Goal: Register for event/course

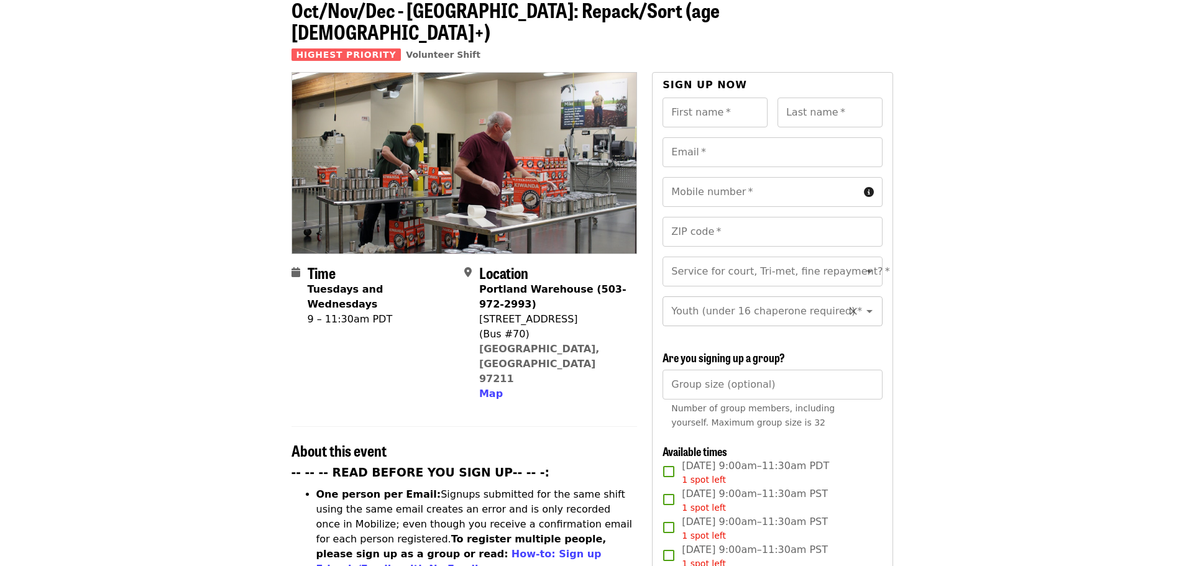
scroll to position [187, 0]
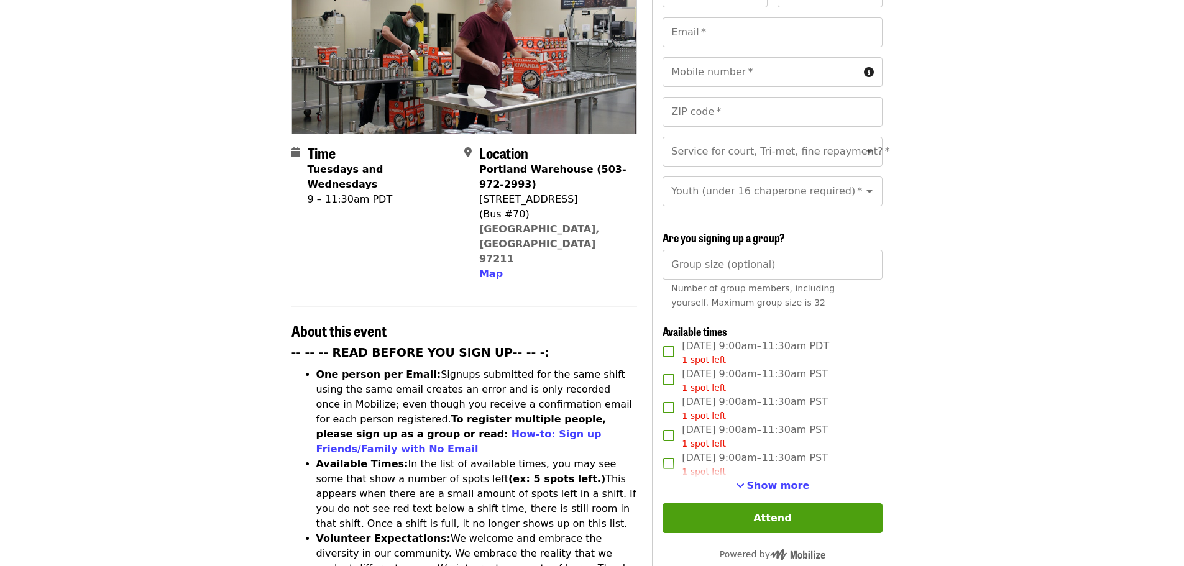
click at [524, 192] on div "[STREET_ADDRESS]" at bounding box center [553, 199] width 148 height 15
copy div "[STREET_ADDRESS]"
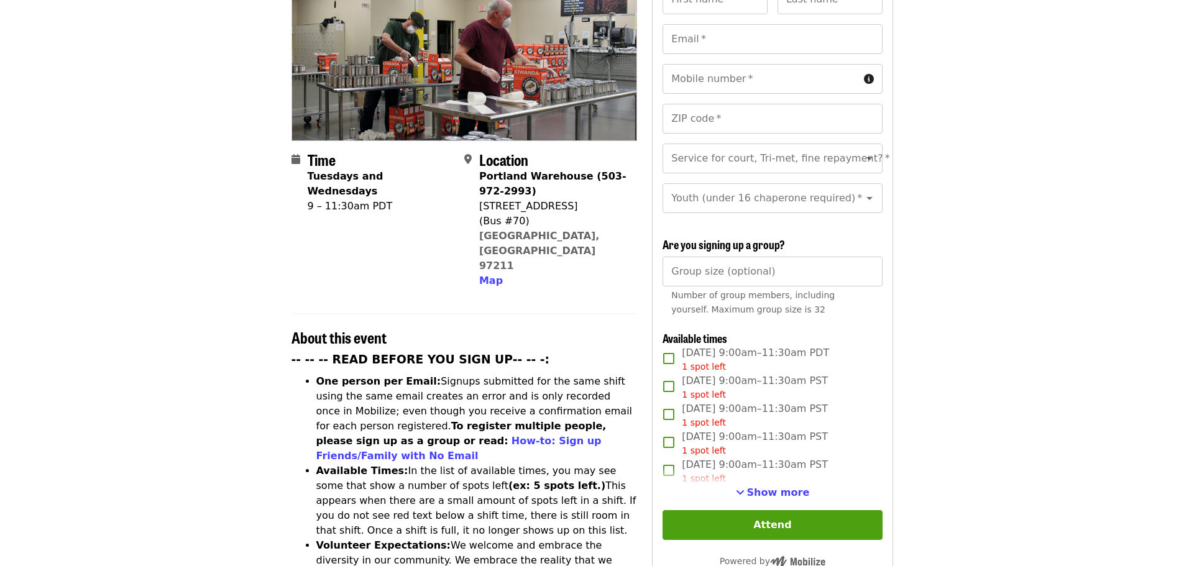
scroll to position [124, 0]
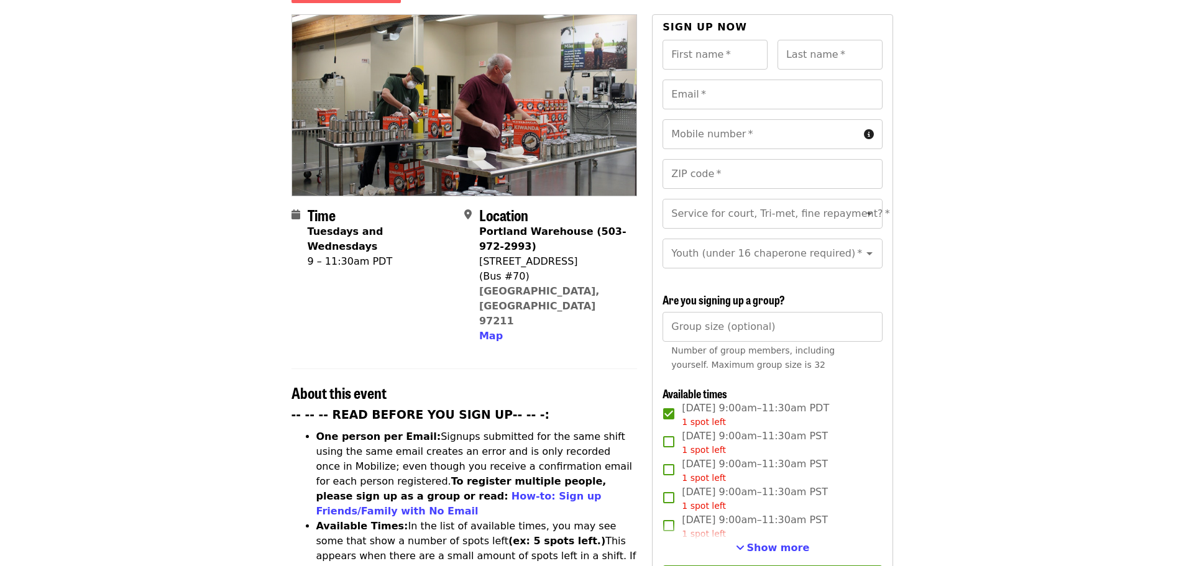
click at [819, 410] on span "[DATE] 9:00am–11:30am PDT 1 spot left" at bounding box center [755, 415] width 147 height 28
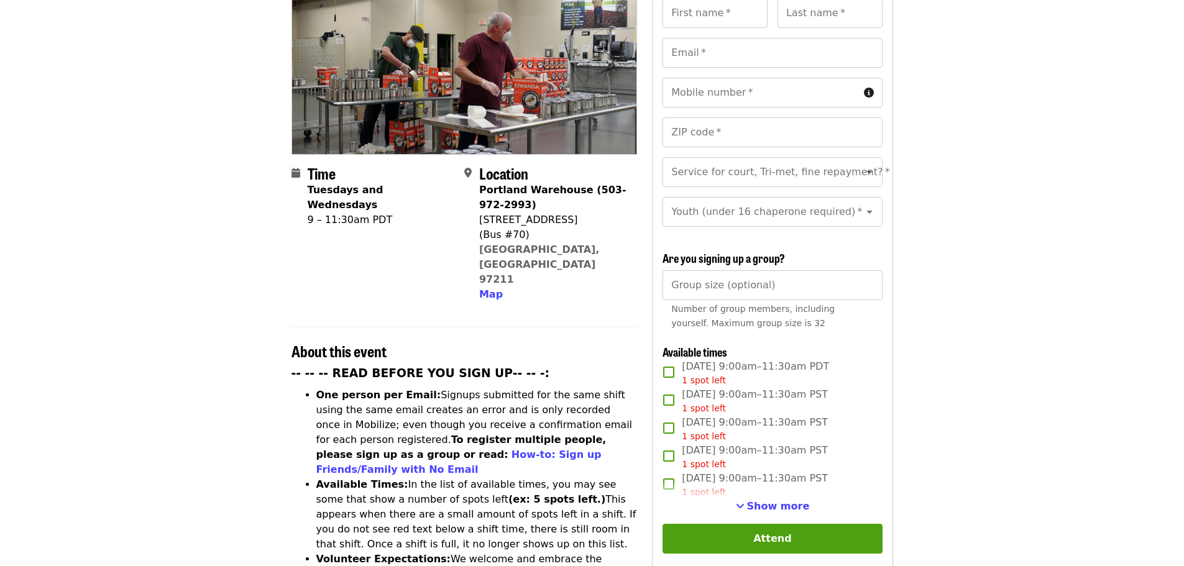
scroll to position [187, 0]
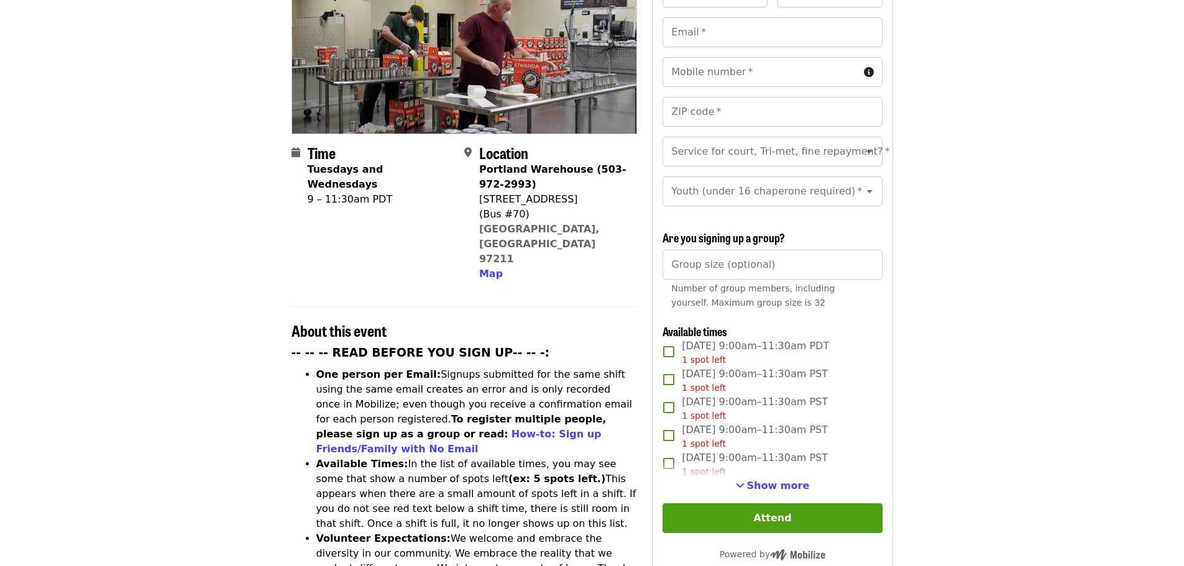
click at [771, 471] on div "1 spot left" at bounding box center [755, 472] width 146 height 13
click at [773, 471] on div "1 spot left" at bounding box center [755, 472] width 146 height 13
click at [775, 482] on span "Show more" at bounding box center [778, 486] width 63 height 12
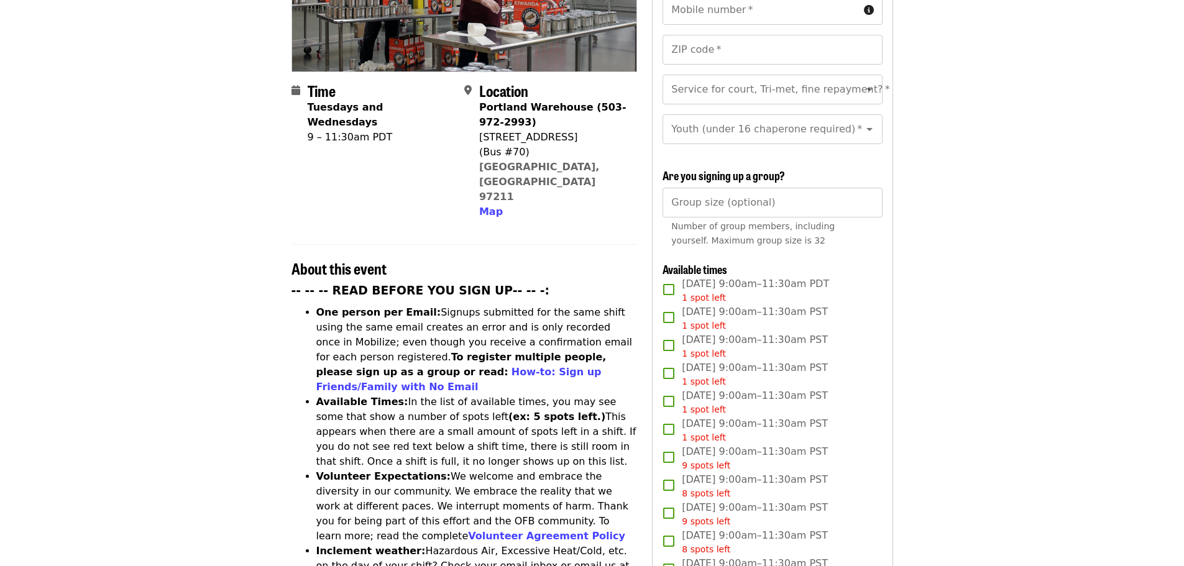
scroll to position [0, 0]
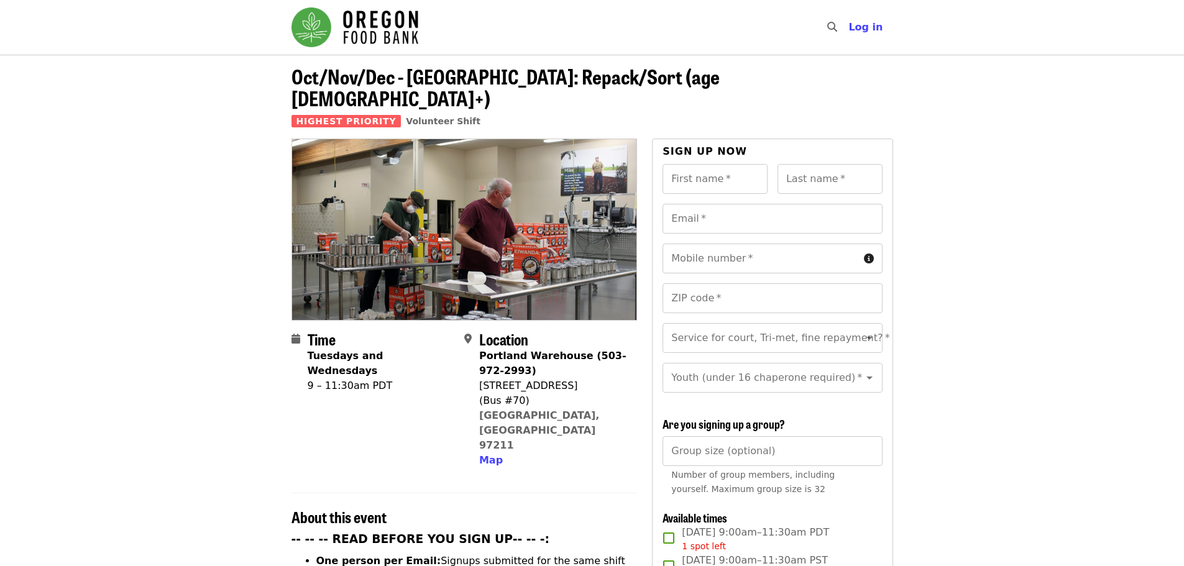
click at [309, 379] on div "9 – 11:30am PDT" at bounding box center [381, 386] width 147 height 15
click at [308, 361] on div "Time Tuesdays and Wednesdays 9 – 11:30am PDT" at bounding box center [381, 399] width 147 height 137
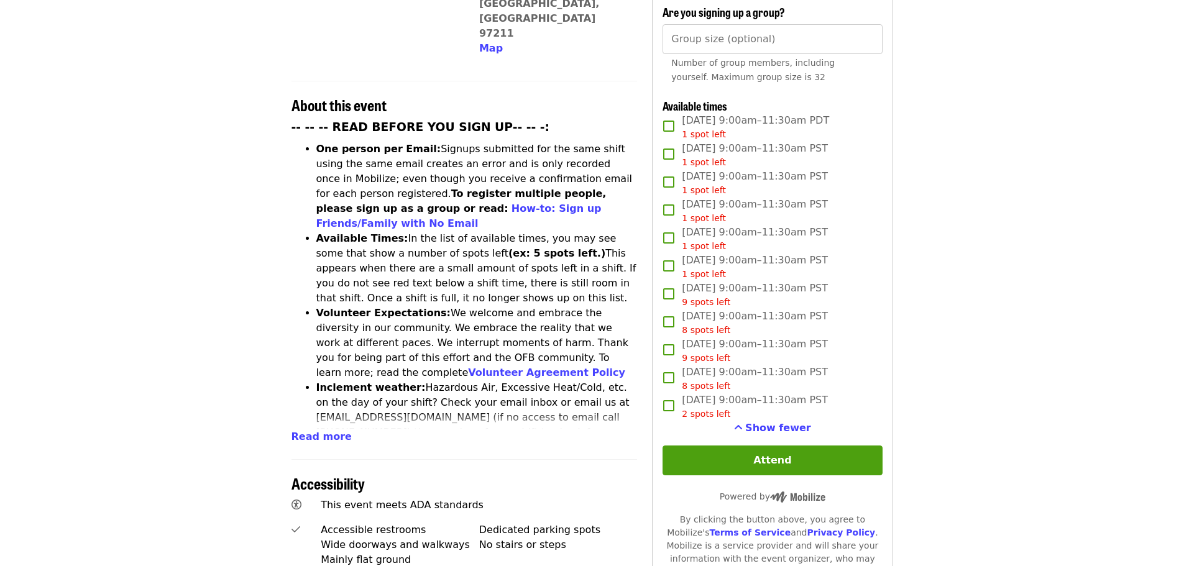
scroll to position [435, 0]
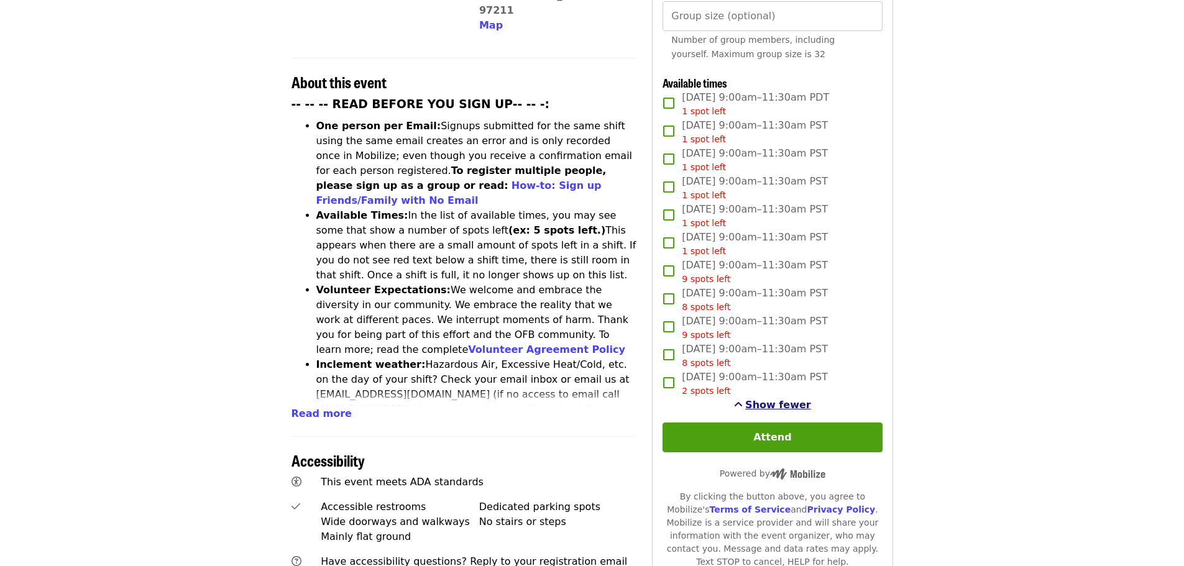
click at [762, 405] on span "Show fewer" at bounding box center [778, 405] width 66 height 12
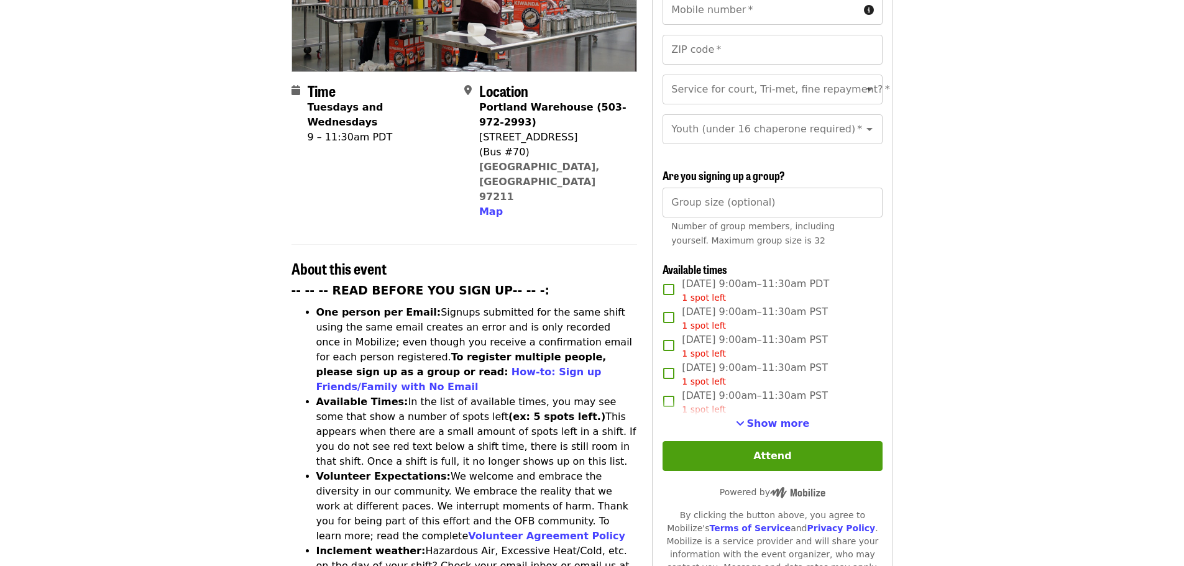
scroll to position [0, 0]
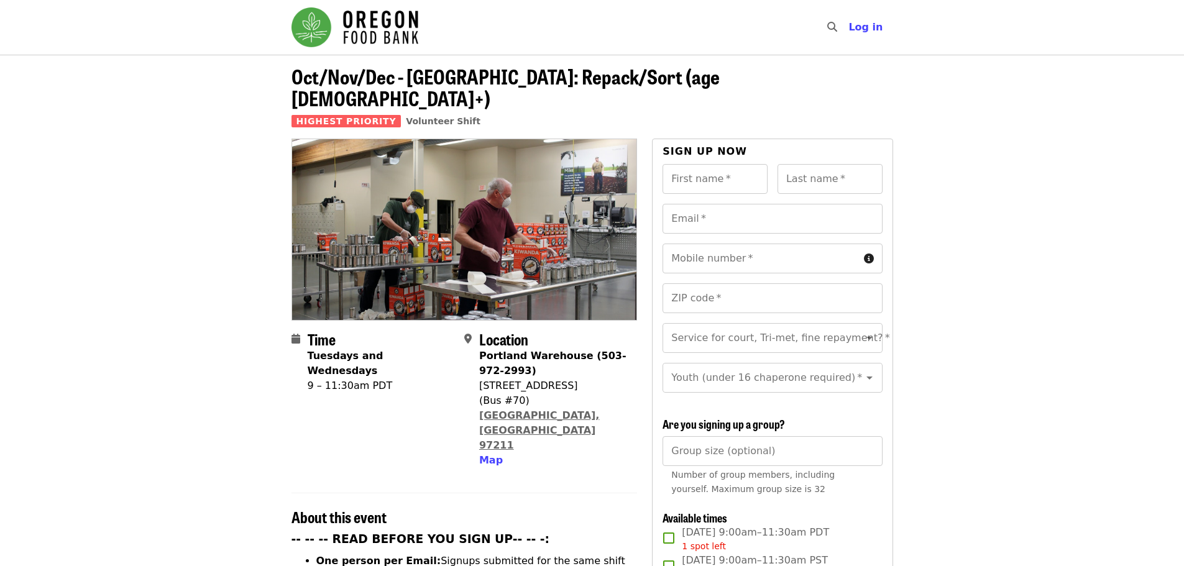
click at [512, 410] on link "[GEOGRAPHIC_DATA], [GEOGRAPHIC_DATA] 97211" at bounding box center [539, 431] width 121 height 42
click at [497, 455] on span "Map" at bounding box center [491, 461] width 24 height 12
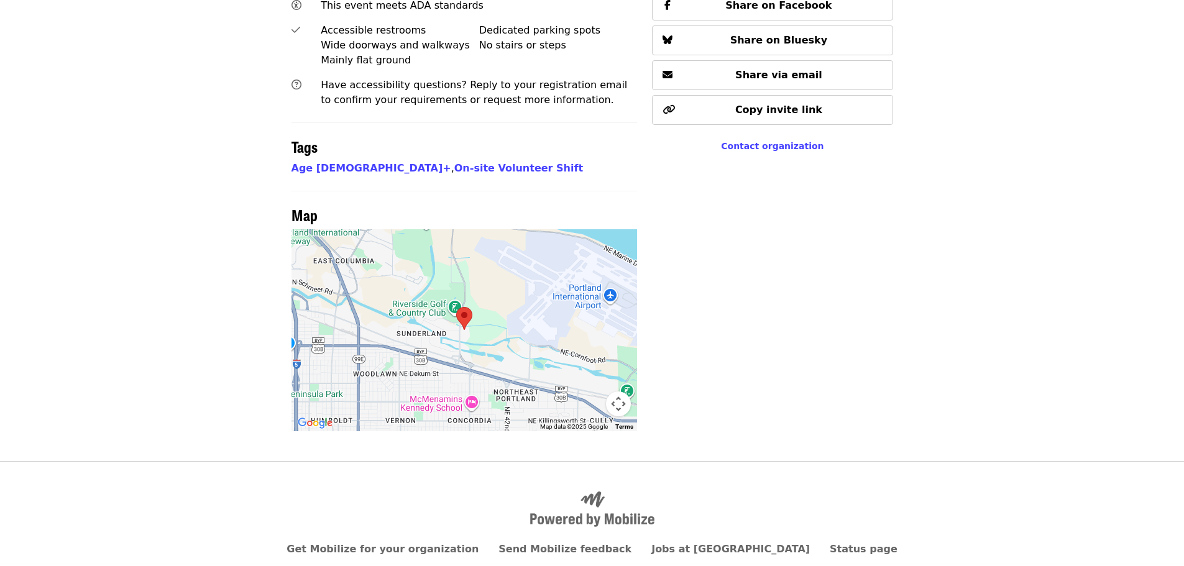
scroll to position [915, 0]
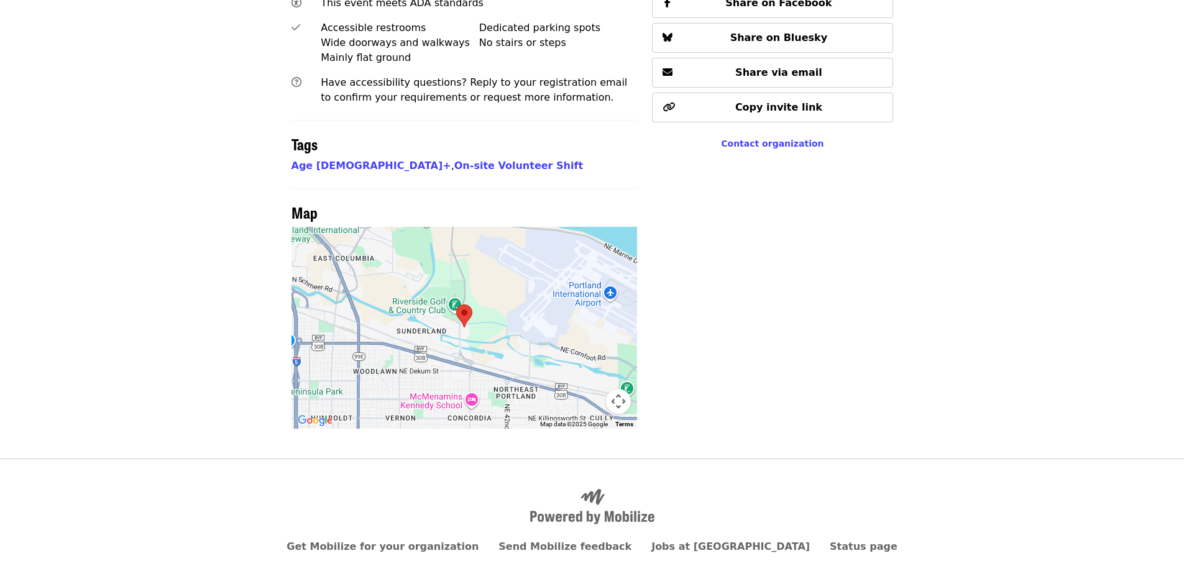
click at [488, 316] on div at bounding box center [465, 328] width 346 height 202
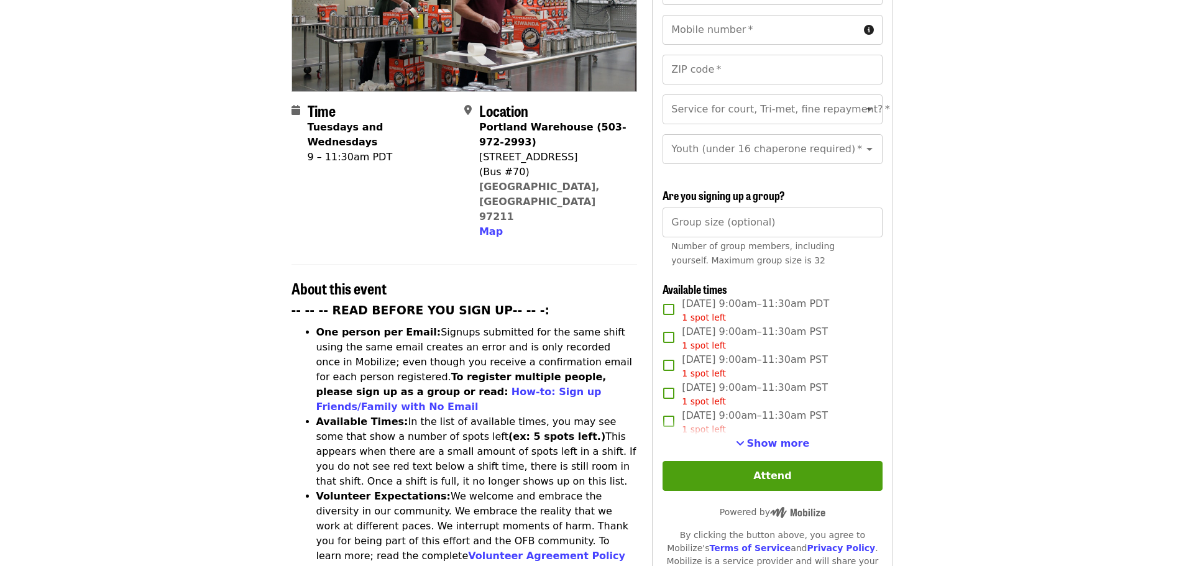
scroll to position [0, 0]
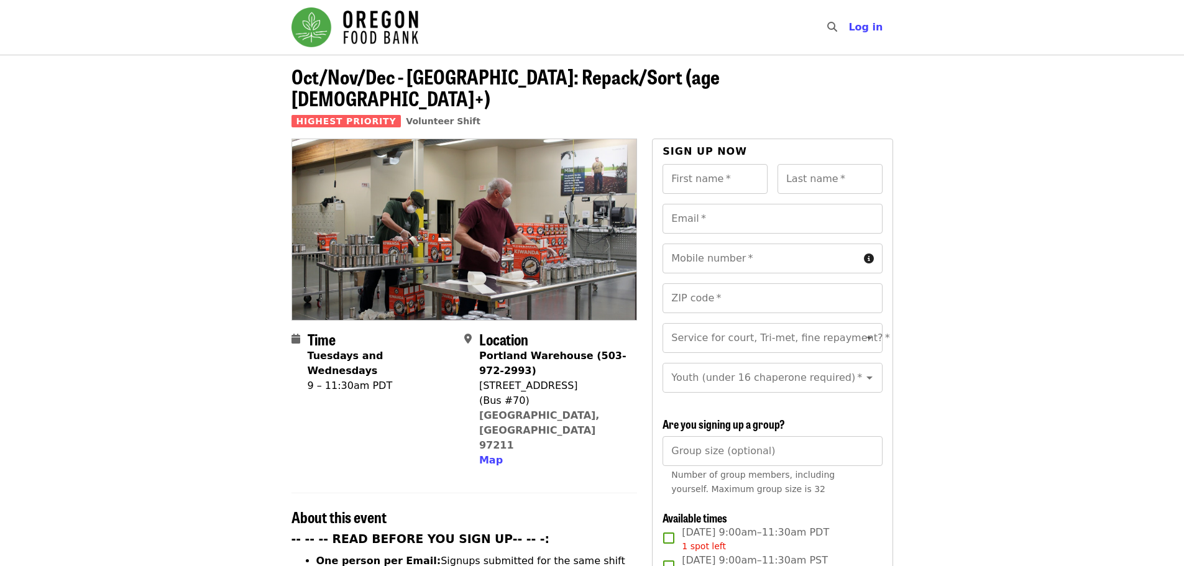
click at [504, 379] on div "[STREET_ADDRESS]" at bounding box center [553, 386] width 148 height 15
copy div "[STREET_ADDRESS]"
